Goal: Information Seeking & Learning: Learn about a topic

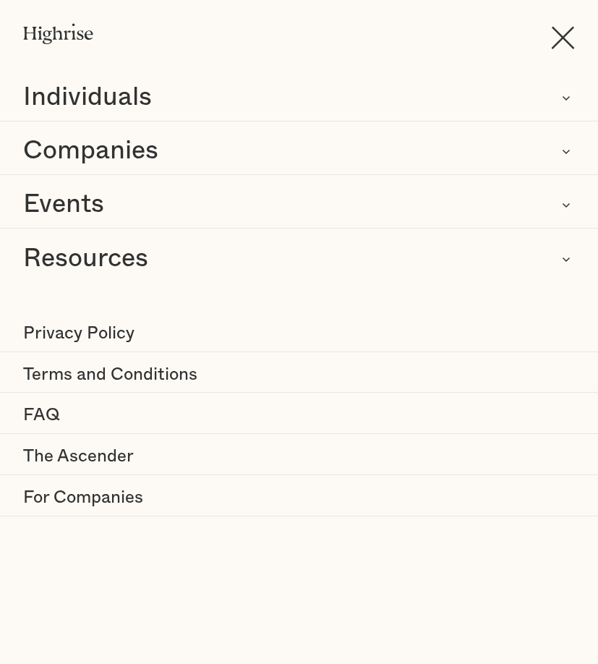
drag, startPoint x: 0, startPoint y: 0, endPoint x: 230, endPoint y: 533, distance: 580.8
click at [230, 533] on div "How It Works Individuals Programs 1 Highrise Leader A 6-month program to grow l…" at bounding box center [299, 332] width 598 height 664
click at [166, 148] on div "Companies" at bounding box center [299, 151] width 598 height 35
click at [562, 150] on icon at bounding box center [566, 151] width 17 height 17
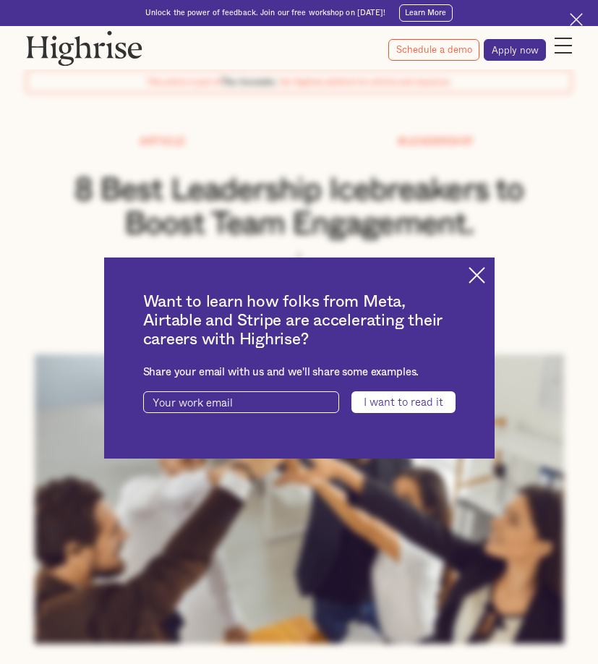
click at [485, 270] on img at bounding box center [477, 275] width 17 height 17
